Goal: Information Seeking & Learning: Learn about a topic

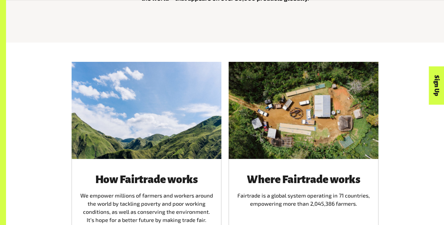
scroll to position [368, 0]
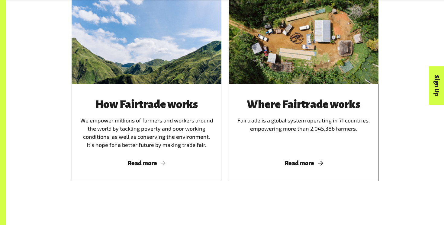
click at [266, 166] on span "Read more" at bounding box center [303, 163] width 135 height 7
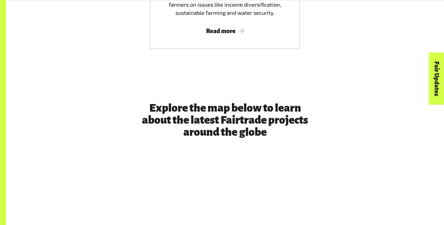
scroll to position [1403, 0]
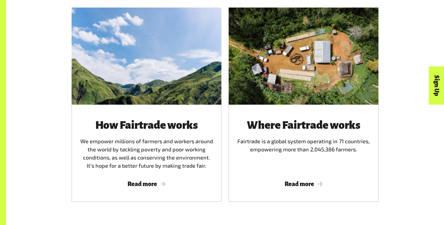
scroll to position [368, 0]
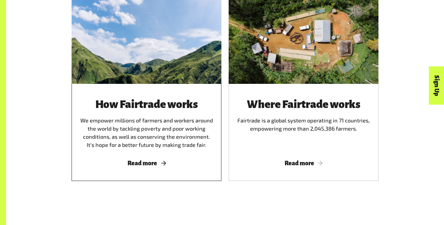
click at [153, 148] on div "How Fairtrade works We empower millions of farmers and workers around the world…" at bounding box center [146, 123] width 135 height 51
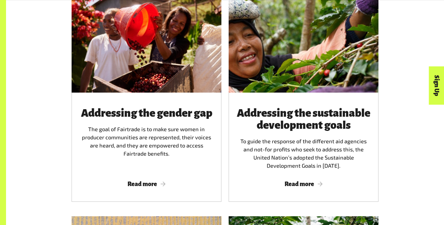
scroll to position [661, 0]
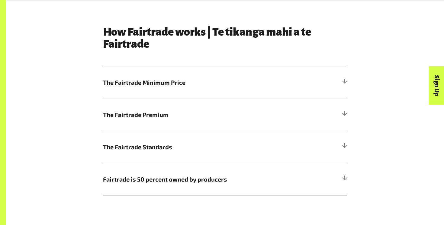
scroll to position [332, 0]
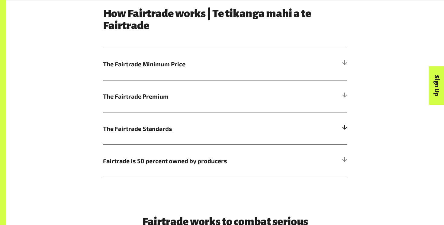
click at [139, 126] on span "The Fairtrade Standards" at bounding box center [194, 128] width 183 height 9
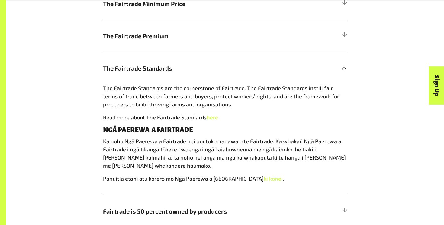
scroll to position [400, 0]
